Goal: Use online tool/utility: Utilize a website feature to perform a specific function

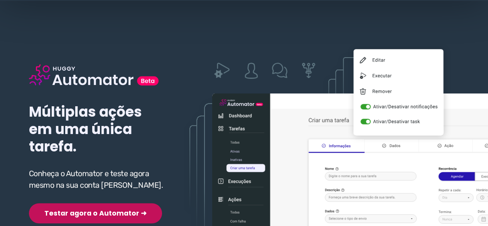
scroll to position [77, 0]
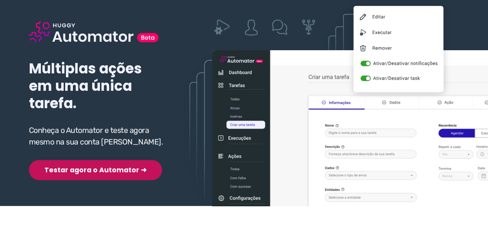
click at [79, 173] on button "Testar agora o Automator ➜" at bounding box center [95, 170] width 133 height 20
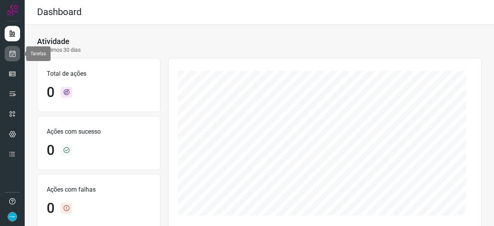
click at [13, 52] on icon at bounding box center [12, 54] width 8 height 8
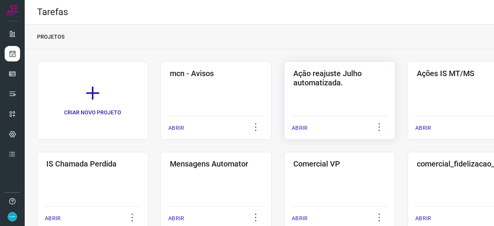
click at [300, 126] on p "ABRIR" at bounding box center [300, 128] width 16 height 8
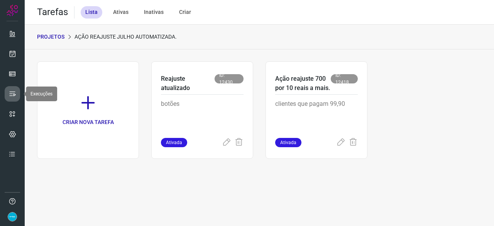
click at [12, 91] on icon at bounding box center [12, 94] width 8 height 8
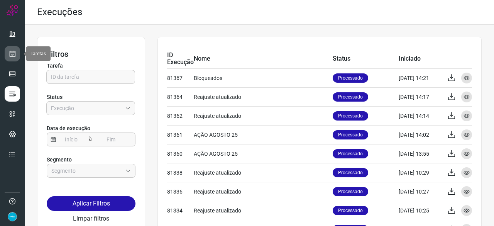
click at [12, 51] on icon at bounding box center [12, 54] width 8 height 8
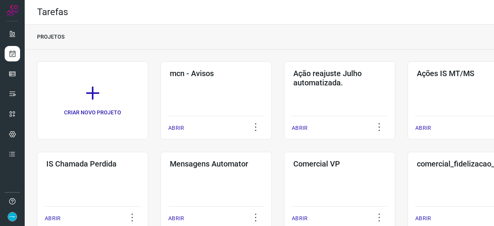
click at [301, 130] on p "ABRIR" at bounding box center [300, 128] width 16 height 8
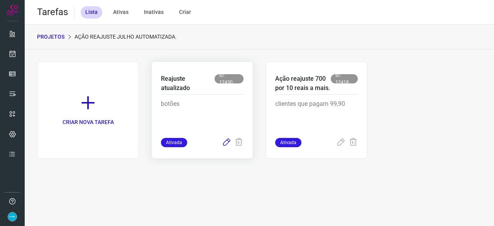
click at [225, 141] on icon at bounding box center [226, 142] width 9 height 9
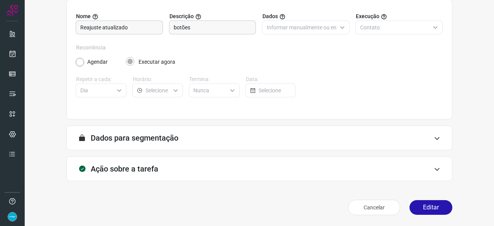
scroll to position [75, 0]
click at [440, 206] on button "Editar" at bounding box center [430, 207] width 43 height 15
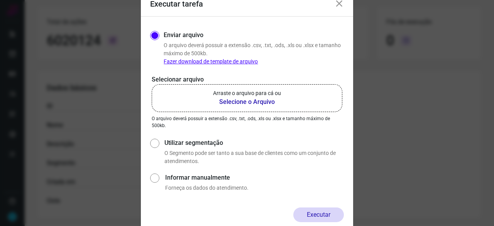
click at [237, 104] on b "Selecione o Arquivo" at bounding box center [247, 101] width 68 height 9
click at [0, 0] on input "Arraste o arquivo para cá ou Selecione o Arquivo" at bounding box center [0, 0] width 0 height 0
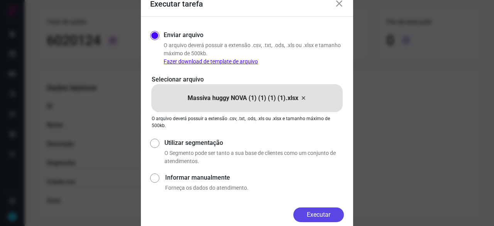
click at [319, 212] on button "Executar" at bounding box center [318, 214] width 51 height 15
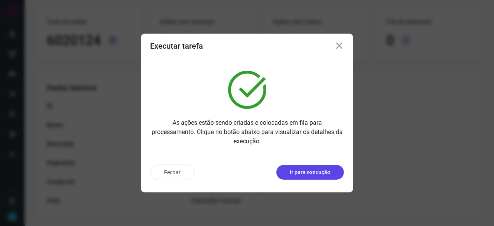
click at [299, 169] on p "Ir para execução" at bounding box center [310, 172] width 41 height 8
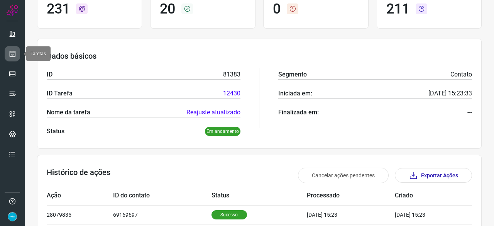
click at [10, 54] on icon at bounding box center [12, 54] width 8 height 8
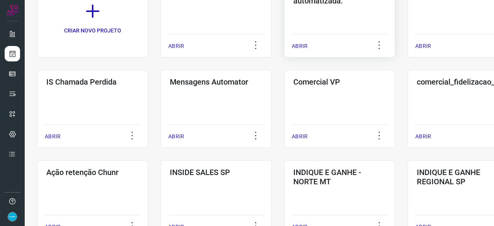
scroll to position [23, 0]
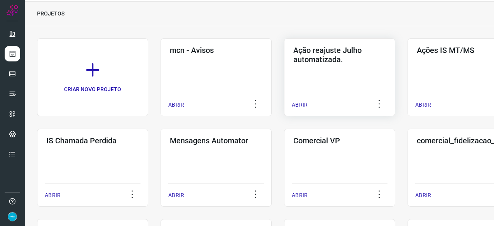
click at [301, 106] on p "ABRIR" at bounding box center [300, 105] width 16 height 8
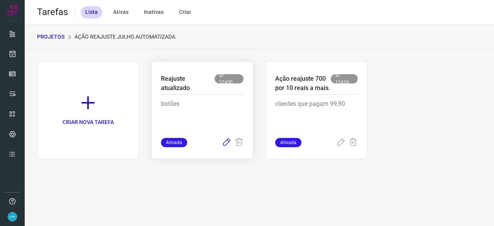
click at [226, 144] on icon at bounding box center [226, 142] width 9 height 9
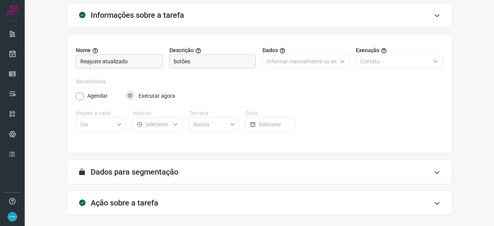
scroll to position [75, 0]
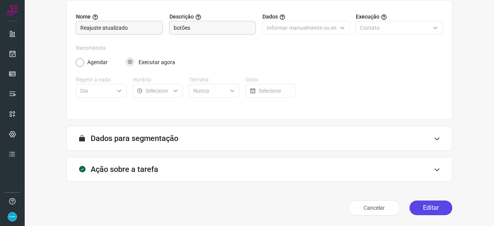
click at [426, 208] on button "Editar" at bounding box center [430, 207] width 43 height 15
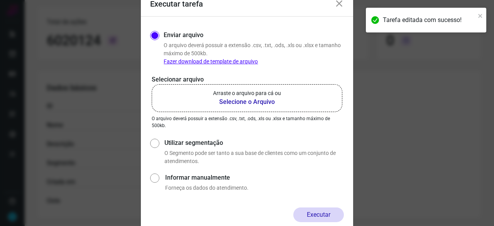
click at [249, 101] on b "Selecione o Arquivo" at bounding box center [247, 101] width 68 height 9
click at [0, 0] on input "Arraste o arquivo para cá ou Selecione o Arquivo" at bounding box center [0, 0] width 0 height 0
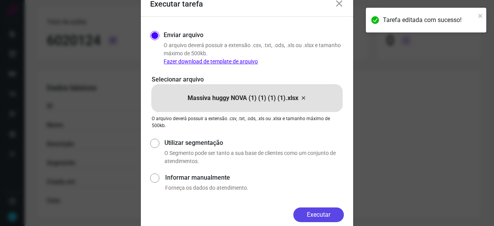
click at [328, 212] on button "Executar" at bounding box center [318, 214] width 51 height 15
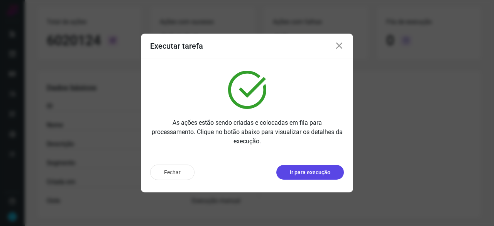
click at [306, 170] on p "Ir para execução" at bounding box center [310, 172] width 41 height 8
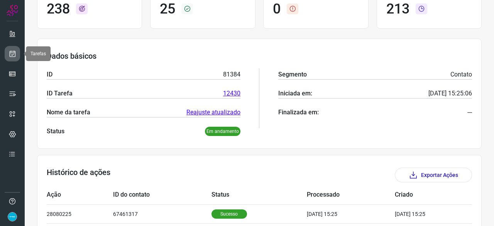
click at [14, 54] on icon at bounding box center [12, 54] width 8 height 8
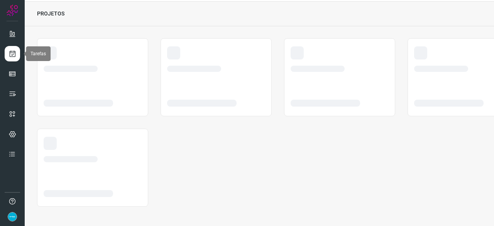
scroll to position [23, 0]
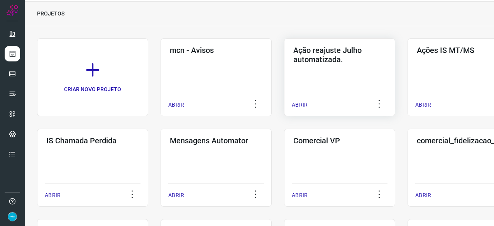
click at [303, 105] on p "ABRIR" at bounding box center [300, 105] width 16 height 8
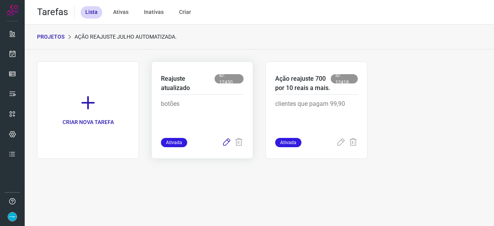
click at [226, 141] on icon at bounding box center [226, 142] width 9 height 9
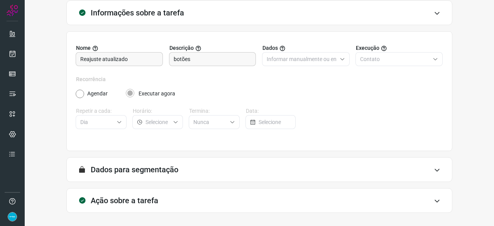
scroll to position [75, 0]
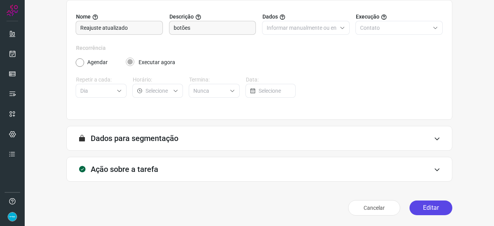
click at [419, 210] on button "Editar" at bounding box center [430, 207] width 43 height 15
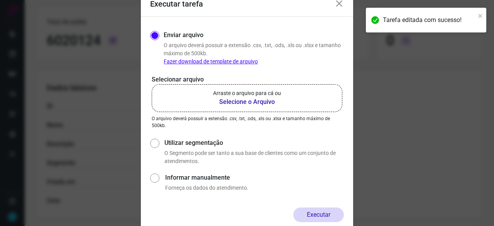
click at [231, 101] on b "Selecione o Arquivo" at bounding box center [247, 101] width 68 height 9
click at [0, 0] on input "Arraste o arquivo para cá ou Selecione o Arquivo" at bounding box center [0, 0] width 0 height 0
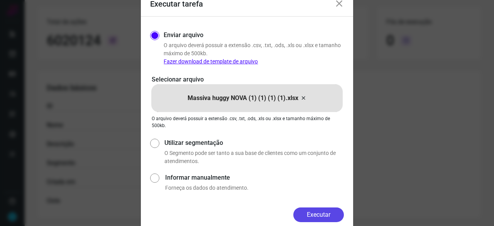
click at [315, 210] on button "Executar" at bounding box center [318, 214] width 51 height 15
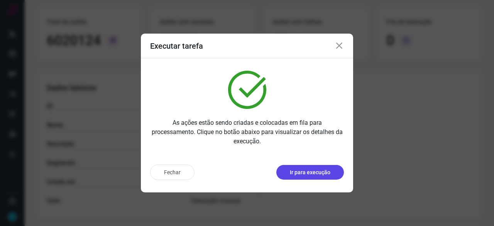
click at [299, 170] on p "Ir para execução" at bounding box center [310, 172] width 41 height 8
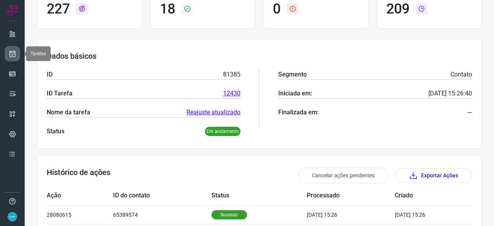
click at [15, 54] on icon at bounding box center [12, 54] width 8 height 8
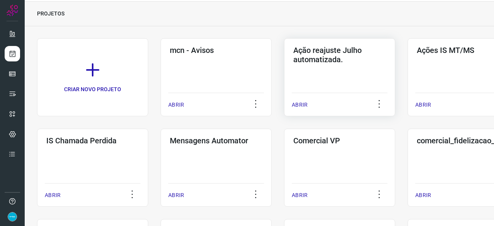
click at [305, 103] on p "ABRIR" at bounding box center [300, 105] width 16 height 8
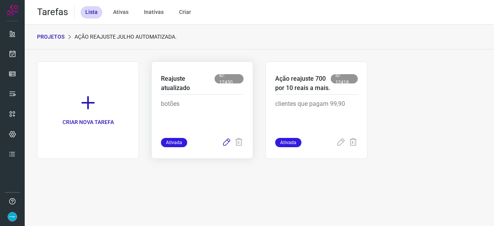
click at [225, 142] on icon at bounding box center [226, 142] width 9 height 9
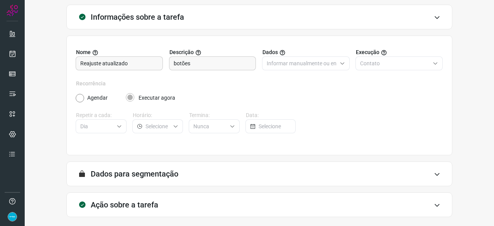
scroll to position [75, 0]
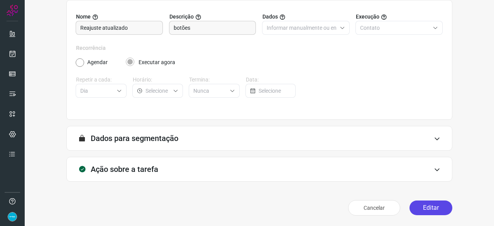
click at [425, 208] on button "Editar" at bounding box center [430, 207] width 43 height 15
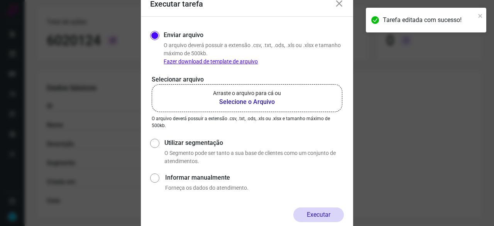
click at [230, 100] on b "Selecione o Arquivo" at bounding box center [247, 101] width 68 height 9
click at [0, 0] on input "Arraste o arquivo para cá ou Selecione o Arquivo" at bounding box center [0, 0] width 0 height 0
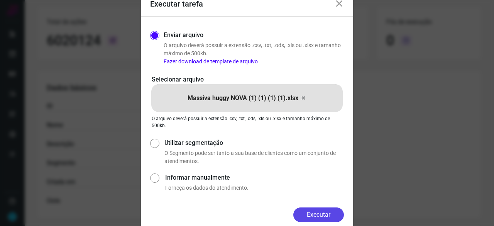
click at [319, 210] on button "Executar" at bounding box center [318, 214] width 51 height 15
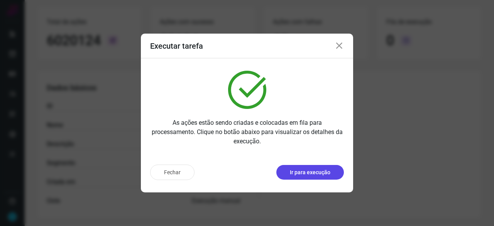
click at [321, 172] on p "Ir para execução" at bounding box center [310, 172] width 41 height 8
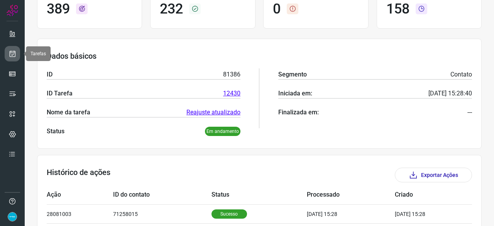
click at [10, 51] on icon at bounding box center [12, 54] width 8 height 8
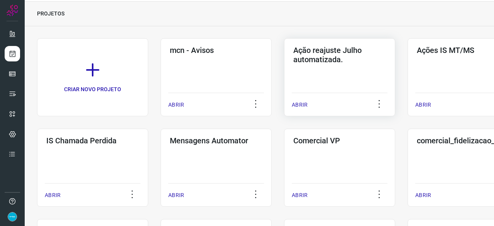
click at [305, 100] on div "ABRIR" at bounding box center [340, 102] width 96 height 19
click at [297, 106] on p "ABRIR" at bounding box center [300, 105] width 16 height 8
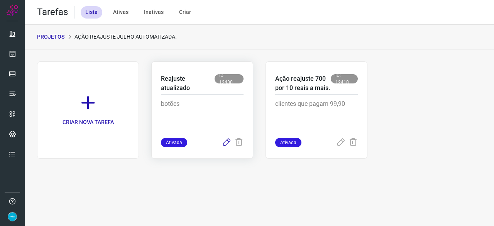
click at [225, 143] on icon at bounding box center [226, 142] width 9 height 9
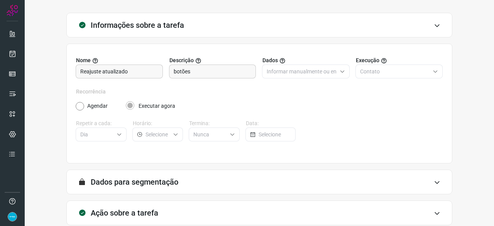
scroll to position [75, 0]
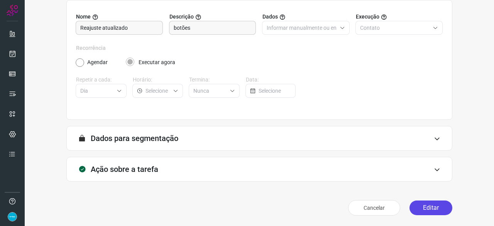
click at [427, 206] on button "Editar" at bounding box center [430, 207] width 43 height 15
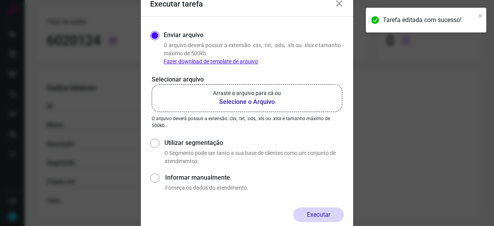
click at [250, 100] on b "Selecione o Arquivo" at bounding box center [247, 101] width 68 height 9
click at [0, 0] on input "Arraste o arquivo para cá ou Selecione o Arquivo" at bounding box center [0, 0] width 0 height 0
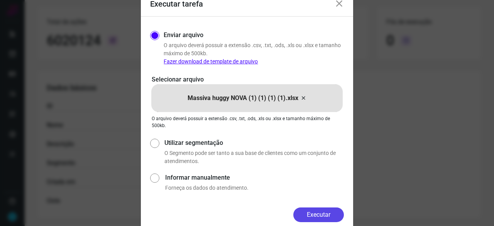
click at [332, 210] on button "Executar" at bounding box center [318, 214] width 51 height 15
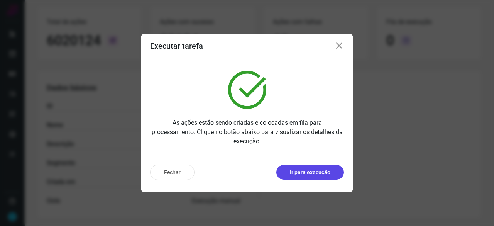
click at [313, 174] on p "Ir para execução" at bounding box center [310, 172] width 41 height 8
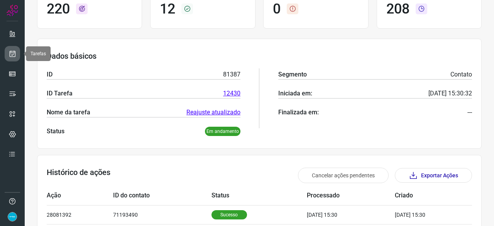
click at [15, 54] on icon at bounding box center [12, 54] width 8 height 8
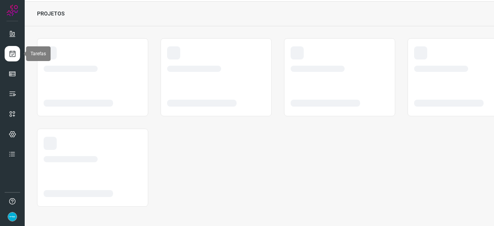
scroll to position [23, 0]
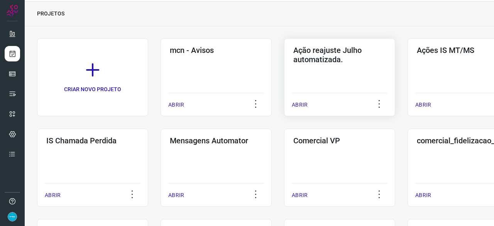
click at [302, 103] on p "ABRIR" at bounding box center [300, 105] width 16 height 8
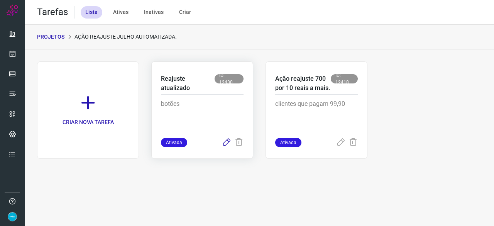
click at [226, 142] on icon at bounding box center [226, 142] width 9 height 9
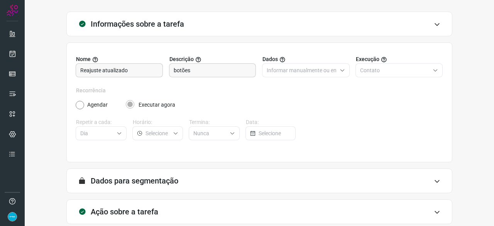
scroll to position [75, 0]
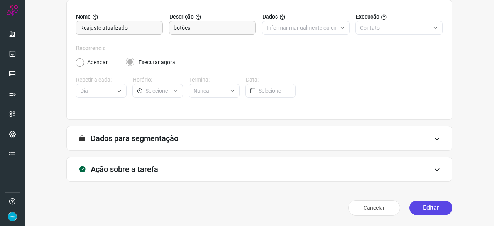
click at [431, 211] on button "Editar" at bounding box center [430, 207] width 43 height 15
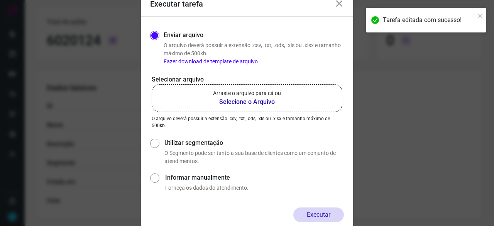
click at [240, 104] on b "Selecione o Arquivo" at bounding box center [247, 101] width 68 height 9
click at [0, 0] on input "Arraste o arquivo para cá ou Selecione o Arquivo" at bounding box center [0, 0] width 0 height 0
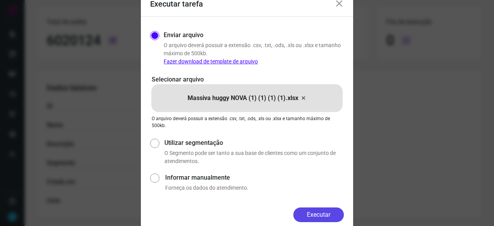
click at [332, 215] on button "Executar" at bounding box center [318, 214] width 51 height 15
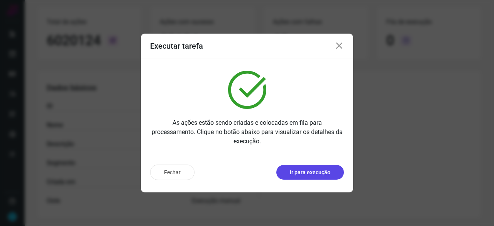
click at [307, 170] on p "Ir para execução" at bounding box center [310, 172] width 41 height 8
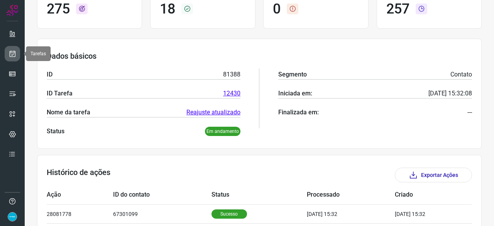
click at [12, 52] on icon at bounding box center [12, 54] width 8 height 8
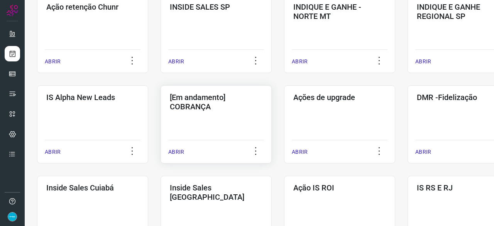
scroll to position [255, 0]
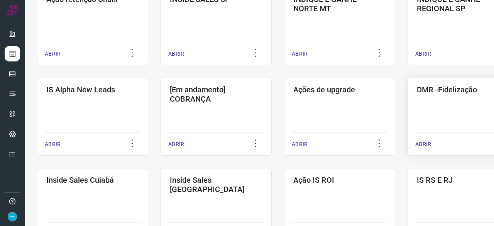
click at [424, 144] on p "ABRIR" at bounding box center [423, 144] width 16 height 8
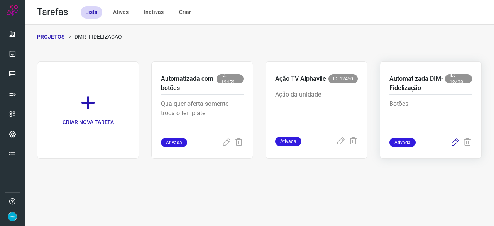
click at [455, 140] on icon at bounding box center [454, 142] width 9 height 9
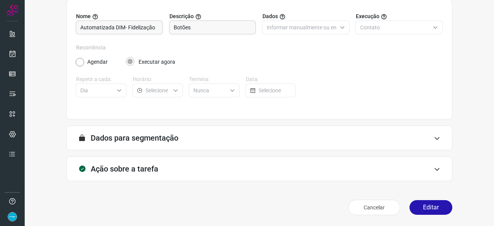
scroll to position [75, 0]
click at [427, 206] on button "Editar" at bounding box center [430, 207] width 43 height 15
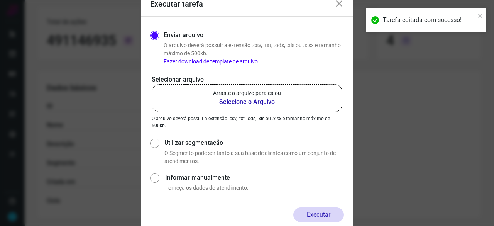
click at [242, 102] on b "Selecione o Arquivo" at bounding box center [247, 101] width 68 height 9
click at [0, 0] on input "Arraste o arquivo para cá ou Selecione o Arquivo" at bounding box center [0, 0] width 0 height 0
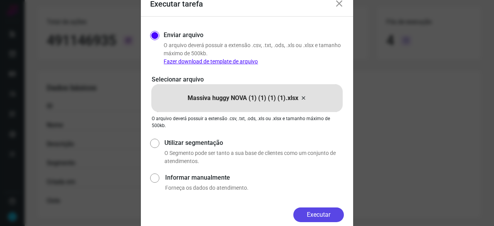
click at [330, 214] on button "Executar" at bounding box center [318, 214] width 51 height 15
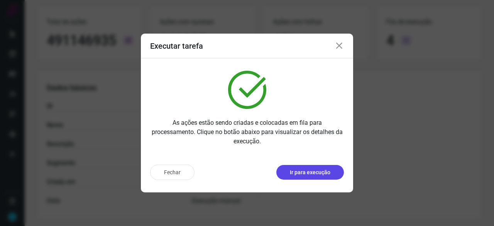
click at [311, 172] on p "Ir para execução" at bounding box center [310, 172] width 41 height 8
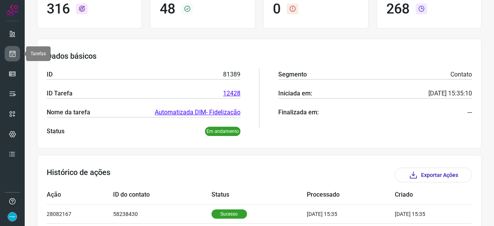
click at [14, 52] on icon at bounding box center [12, 54] width 8 height 8
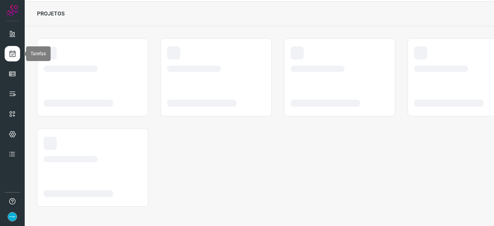
scroll to position [23, 0]
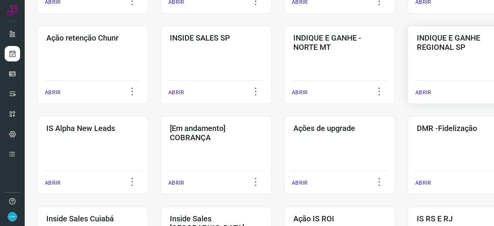
click at [417, 90] on p "ABRIR" at bounding box center [423, 92] width 16 height 8
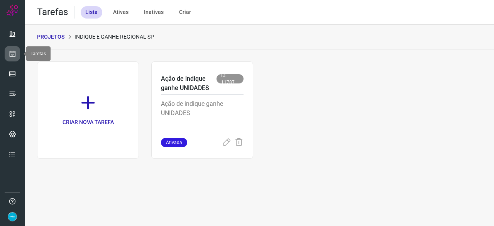
click at [14, 51] on icon at bounding box center [12, 54] width 8 height 8
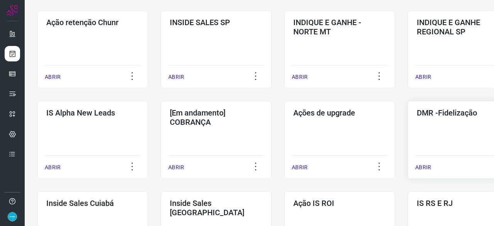
click at [420, 167] on p "ABRIR" at bounding box center [423, 167] width 16 height 8
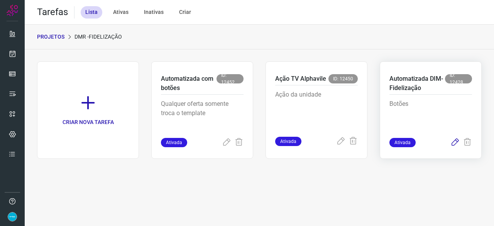
click at [454, 143] on icon at bounding box center [454, 142] width 9 height 9
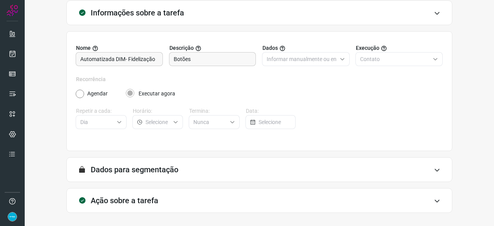
scroll to position [75, 0]
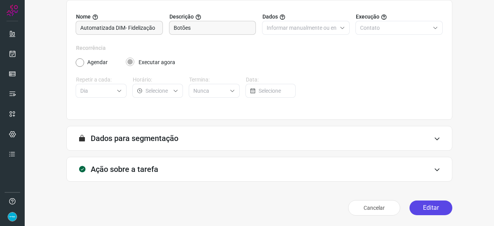
click at [419, 206] on button "Editar" at bounding box center [430, 207] width 43 height 15
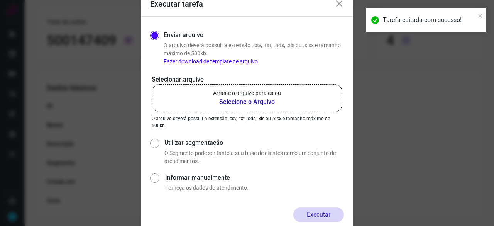
click at [233, 102] on b "Selecione o Arquivo" at bounding box center [247, 101] width 68 height 9
click at [0, 0] on input "Arraste o arquivo para cá ou Selecione o Arquivo" at bounding box center [0, 0] width 0 height 0
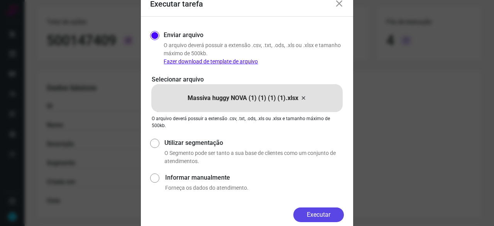
click at [336, 214] on button "Executar" at bounding box center [318, 214] width 51 height 15
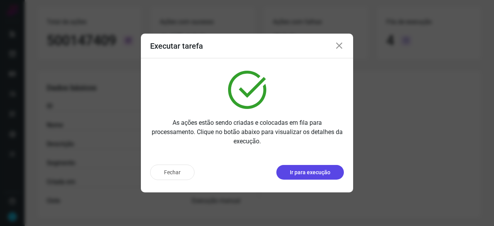
click at [299, 173] on p "Ir para execução" at bounding box center [310, 172] width 41 height 8
